Goal: Transaction & Acquisition: Purchase product/service

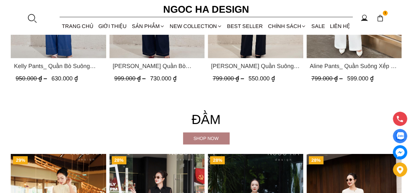
scroll to position [1139, 0]
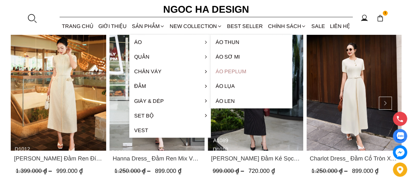
drag, startPoint x: 152, startPoint y: 40, endPoint x: 238, endPoint y: 69, distance: 90.6
click at [211, 49] on li "Áo Áo thun Áo sơ mi Áo Peplum Áo lụa Áo len" at bounding box center [169, 42] width 81 height 15
click at [238, 69] on link "Áo Peplum" at bounding box center [251, 71] width 81 height 15
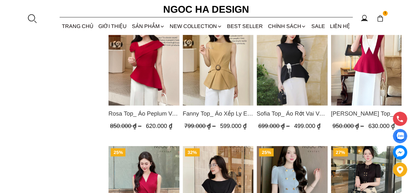
scroll to position [586, 0]
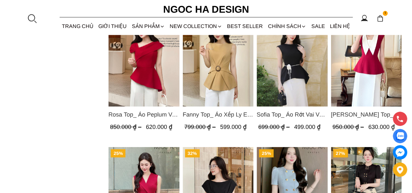
click at [149, 110] on span "Rosa Top_ Áo Peplum Vai Lệch Xếp Ly Màu Đỏ A1064" at bounding box center [143, 114] width 71 height 9
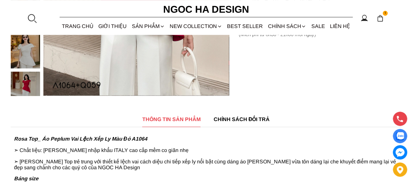
scroll to position [325, 0]
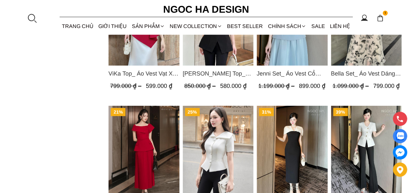
scroll to position [761, 0]
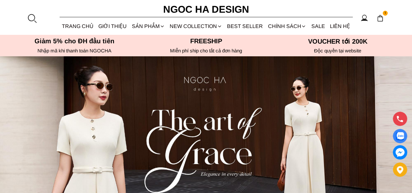
click at [341, 48] on h6 "Độc quyền tại website" at bounding box center [338, 51] width 128 height 6
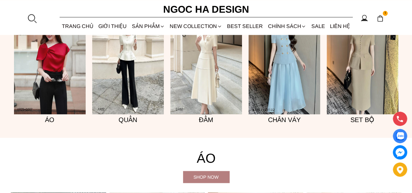
scroll to position [716, 0]
